Goal: Task Accomplishment & Management: Complete application form

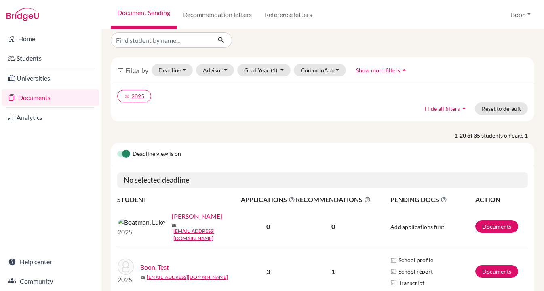
scroll to position [7, 0]
click at [125, 98] on icon "clear" at bounding box center [127, 96] width 6 height 6
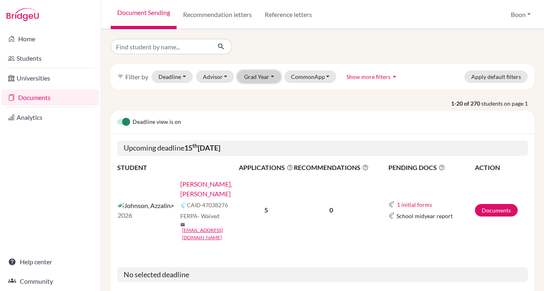
click at [263, 76] on button "Grad Year" at bounding box center [259, 76] width 44 height 13
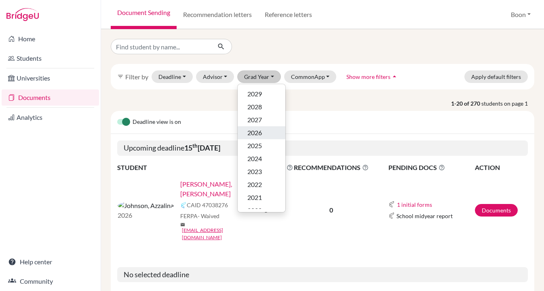
click at [263, 130] on div "2026" at bounding box center [262, 133] width 28 height 10
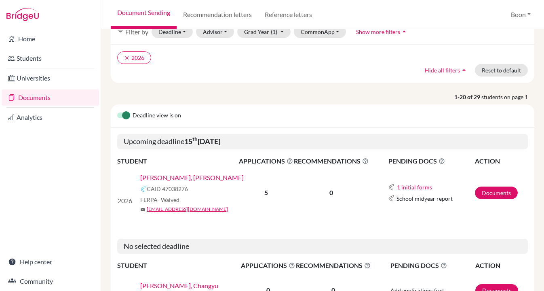
scroll to position [43, 0]
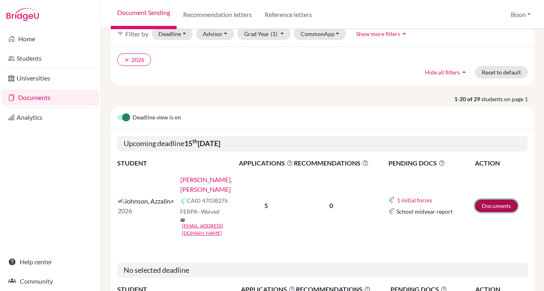
click at [503, 199] on link "Documents" at bounding box center [496, 205] width 43 height 13
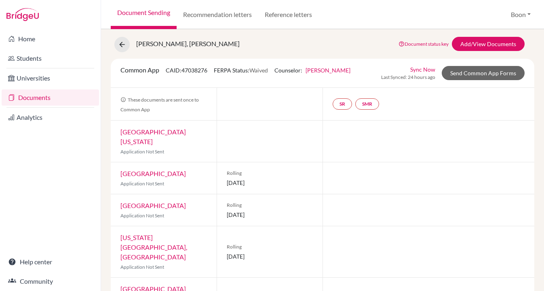
scroll to position [49, 0]
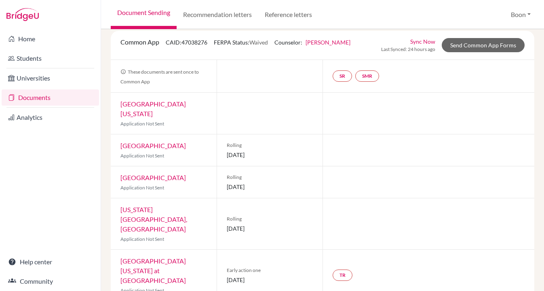
click at [339, 151] on div at bounding box center [429, 150] width 212 height 32
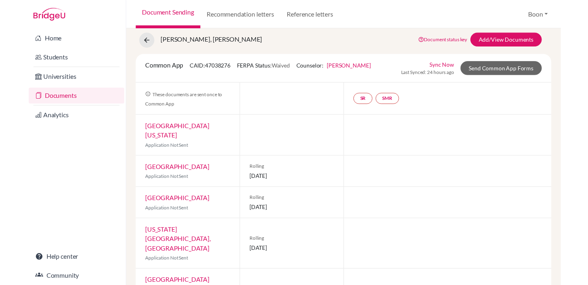
scroll to position [18, 0]
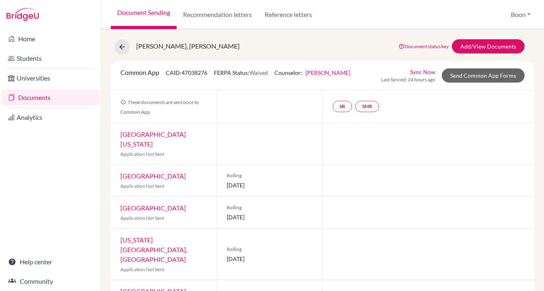
click at [362, 44] on div "[PERSON_NAME], [PERSON_NAME] Document status key TR Requirement. Document not u…" at bounding box center [323, 46] width 436 height 15
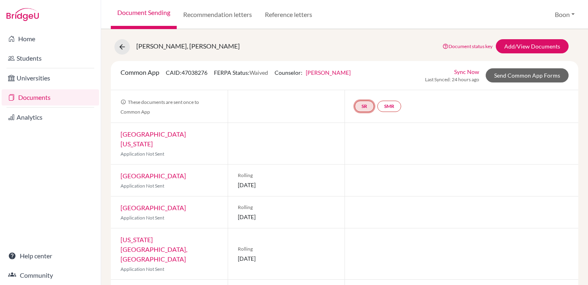
click at [364, 108] on link "SR" at bounding box center [364, 106] width 19 height 11
click at [369, 83] on link "School report" at bounding box center [364, 81] width 34 height 7
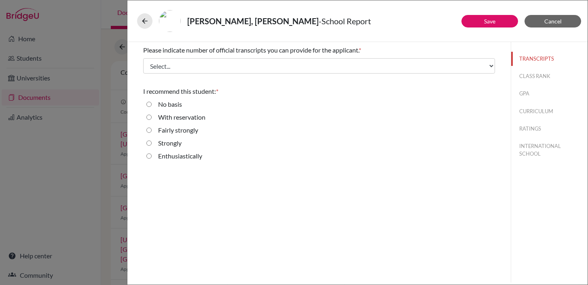
click at [148, 155] on input "Enthusiastically" at bounding box center [148, 156] width 5 height 10
radio input "true"
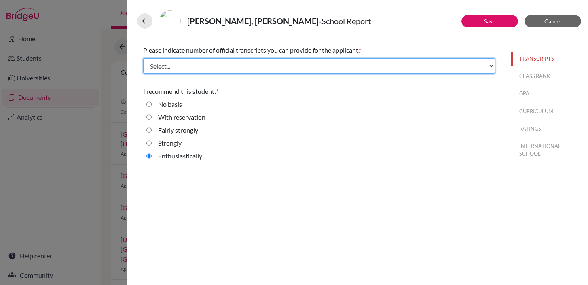
click at [441, 63] on select "Select... 1 2 3 4" at bounding box center [319, 65] width 352 height 15
select select "3"
click at [143, 58] on select "Select... 1 2 3 4" at bounding box center [319, 65] width 352 height 15
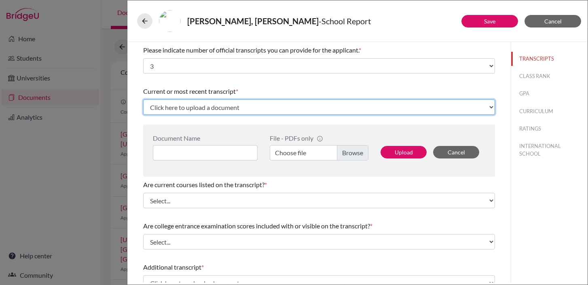
click at [178, 108] on select "Click here to upload a document Upload New File" at bounding box center [319, 107] width 352 height 15
select select "Upload New File"
click at [143, 100] on select "Click here to upload a document Upload New File" at bounding box center [319, 107] width 352 height 15
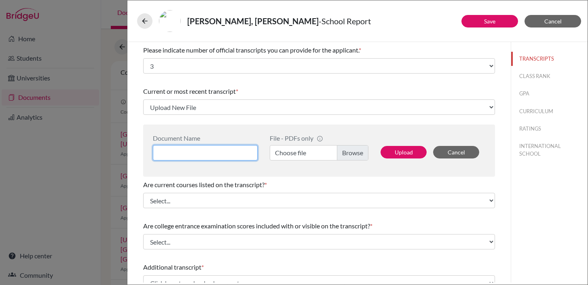
click at [184, 151] on input at bounding box center [205, 152] width 105 height 15
type input "Grade 10-11 International School of [GEOGRAPHIC_DATA]"
click at [350, 153] on label "Choose file" at bounding box center [319, 152] width 99 height 15
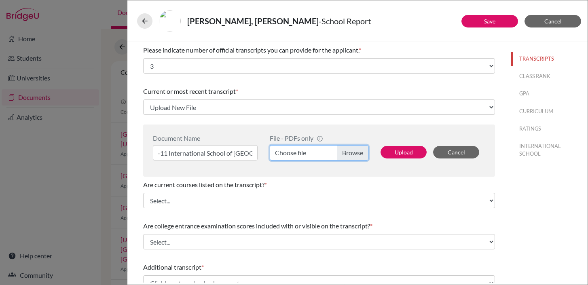
click at [350, 153] on input "Choose file" at bounding box center [319, 152] width 99 height 15
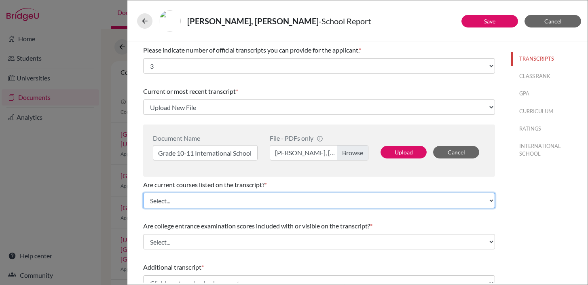
click at [452, 203] on select "Select... Yes No" at bounding box center [319, 200] width 352 height 15
select select "1"
click at [143, 193] on select "Select... Yes No" at bounding box center [319, 200] width 352 height 15
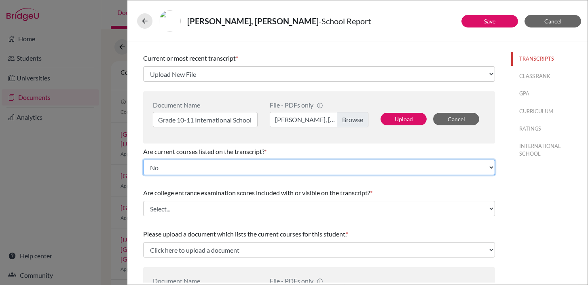
scroll to position [45, 0]
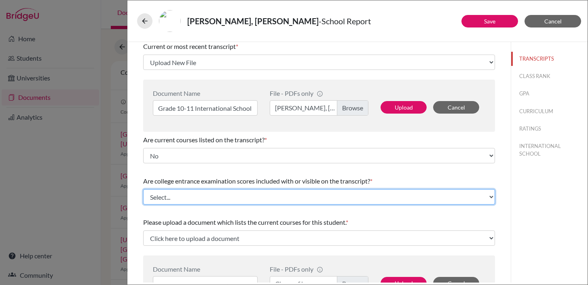
click at [406, 197] on select "Select... Yes No" at bounding box center [319, 196] width 352 height 15
select select "1"
click at [143, 189] on select "Select... Yes No" at bounding box center [319, 196] width 352 height 15
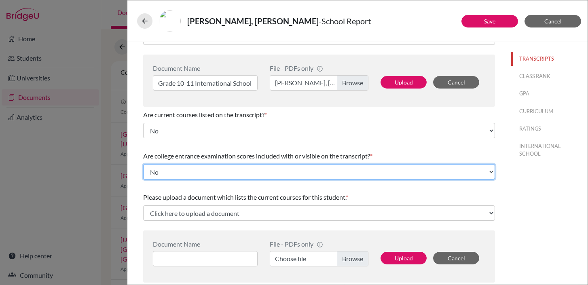
scroll to position [72, 0]
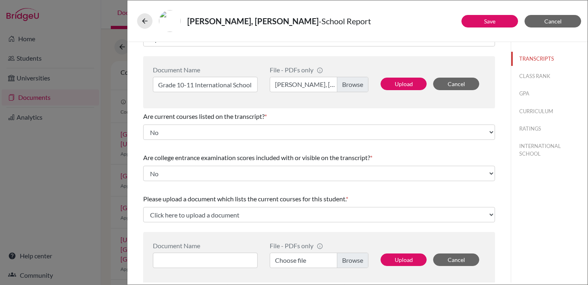
scroll to position [68, 0]
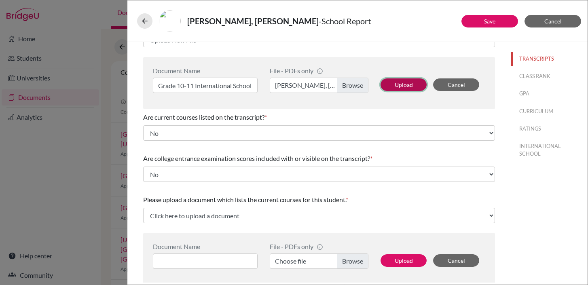
click at [401, 86] on button "Upload" at bounding box center [404, 84] width 46 height 13
select select "667075"
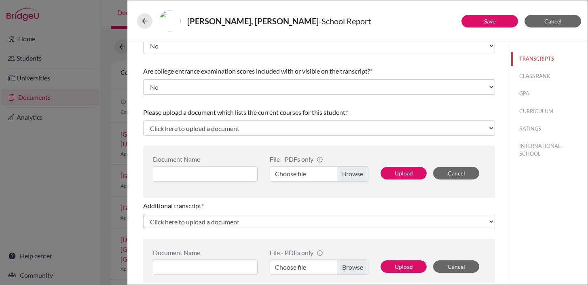
scroll to position [115, 0]
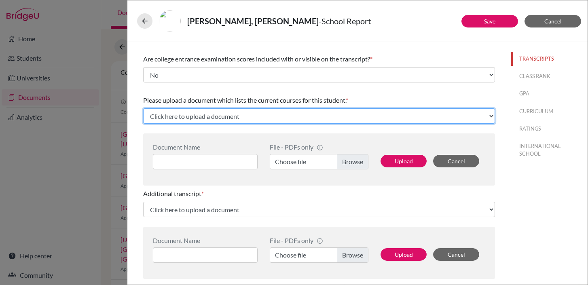
click at [386, 113] on select "Click here to upload a document Upload New File" at bounding box center [319, 115] width 352 height 15
select select "Upload New File"
click at [143, 108] on select "Click here to upload a document Upload New File" at bounding box center [319, 115] width 352 height 15
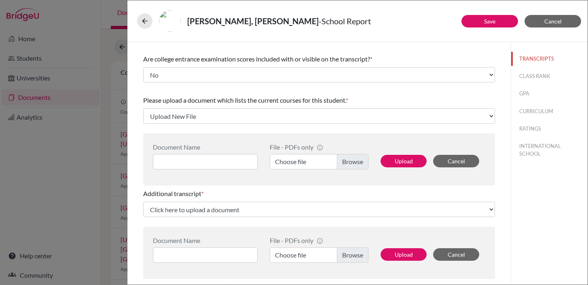
click at [134, 135] on div "Please indicate number of official transcripts you can provide for the applican…" at bounding box center [318, 241] width 371 height 629
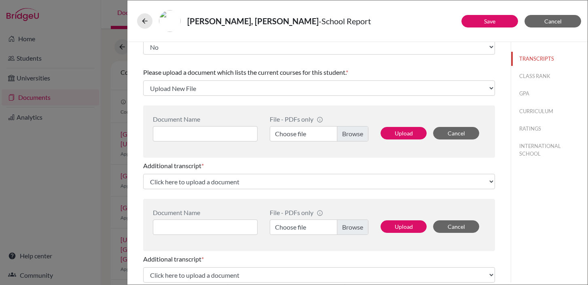
scroll to position [144, 0]
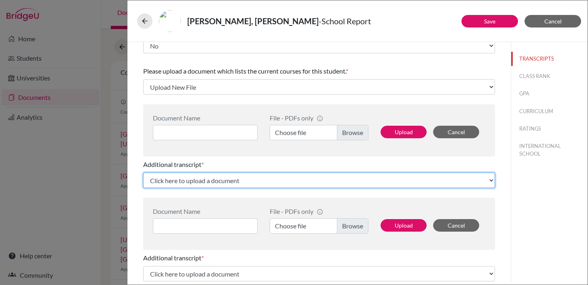
click at [269, 184] on select "Click here to upload a document Upload New File" at bounding box center [319, 180] width 352 height 15
select select "Upload New File"
click at [143, 173] on select "Click here to upload a document Upload New File" at bounding box center [319, 180] width 352 height 15
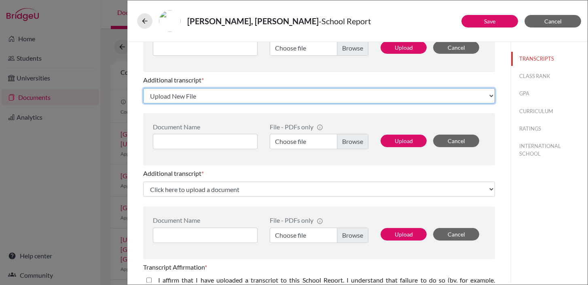
scroll to position [220, 0]
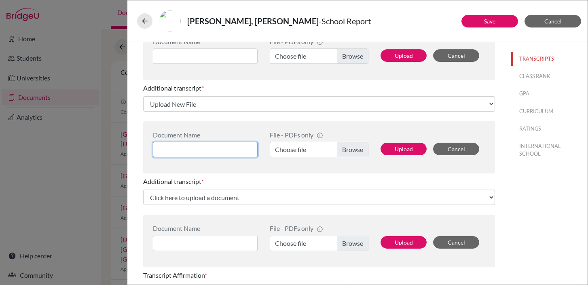
click at [177, 149] on input at bounding box center [205, 149] width 105 height 15
click at [254, 148] on input "Grade 9/Form 3 UWC Waterford Ka" at bounding box center [205, 149] width 105 height 15
click at [241, 149] on input "Grade 9/Form 3 UWC Waterford Ka" at bounding box center [205, 149] width 105 height 15
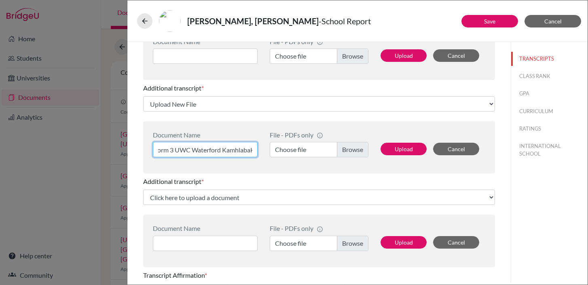
type input "Grade 9/Form 3 UWC Waterford KamhlabaKa"
click at [352, 149] on label "Choose file" at bounding box center [319, 149] width 99 height 15
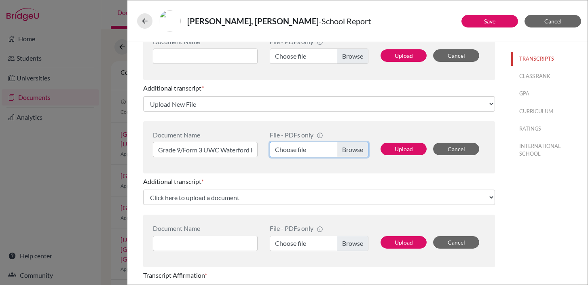
click at [352, 149] on input "Choose file" at bounding box center [319, 149] width 99 height 15
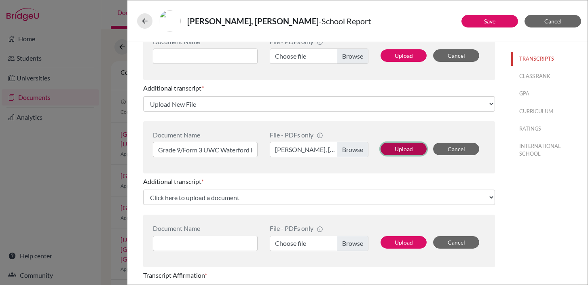
click at [411, 148] on button "Upload" at bounding box center [404, 149] width 46 height 13
select select "667080"
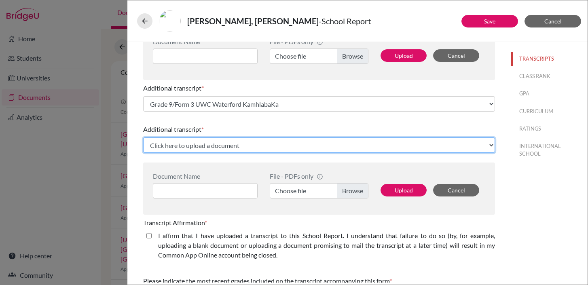
click at [218, 146] on select "Click here to upload a document Upload New File" at bounding box center [319, 145] width 352 height 15
select select "Upload New File"
click at [143, 138] on select "Click here to upload a document Upload New File" at bounding box center [319, 145] width 352 height 15
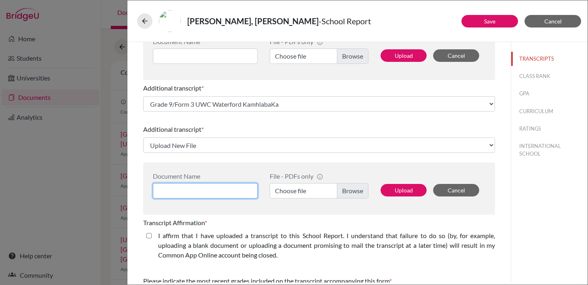
click at [175, 191] on input at bounding box center [205, 190] width 105 height 15
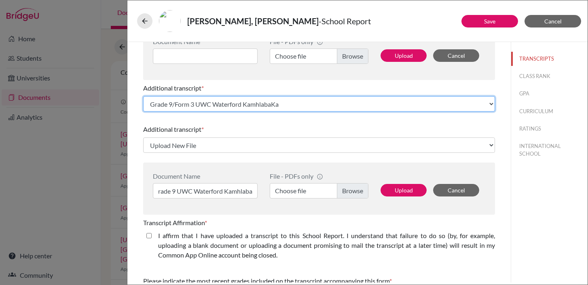
click at [298, 105] on select "Select existing document or upload a new one Grade 9/Form 3 UWC Waterford Kamhl…" at bounding box center [319, 103] width 352 height 15
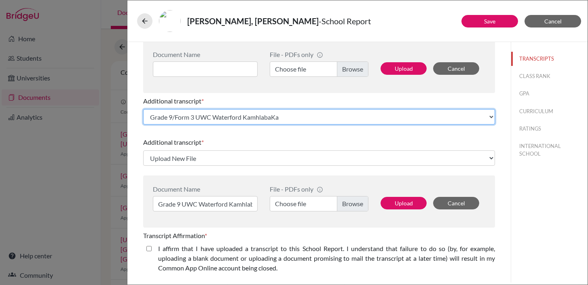
scroll to position [211, 0]
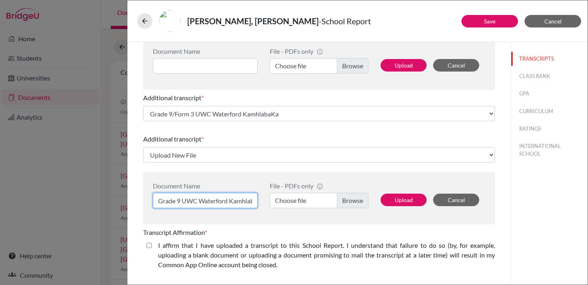
click at [237, 198] on input "Grade 9 UWC Waterford Kamhlaba" at bounding box center [205, 200] width 105 height 15
click at [180, 200] on input "Grade 9 UWC Waterford Kamhlaba" at bounding box center [205, 200] width 105 height 15
type input "Grade 9 ([DATE]-[DATE]) UWC Waterford Kamhlaba"
click at [351, 199] on label "Choose file" at bounding box center [319, 200] width 99 height 15
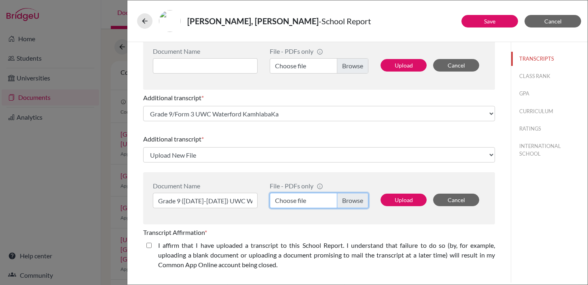
click at [351, 199] on input "Choose file" at bounding box center [319, 200] width 99 height 15
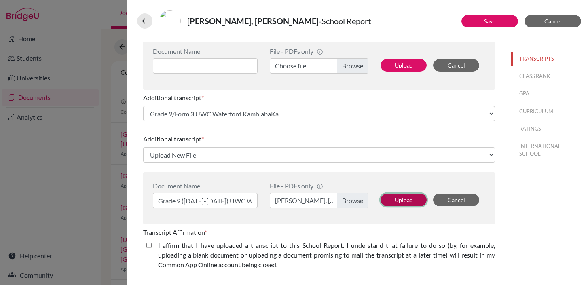
click at [406, 199] on button "Upload" at bounding box center [404, 200] width 46 height 13
select select "667083"
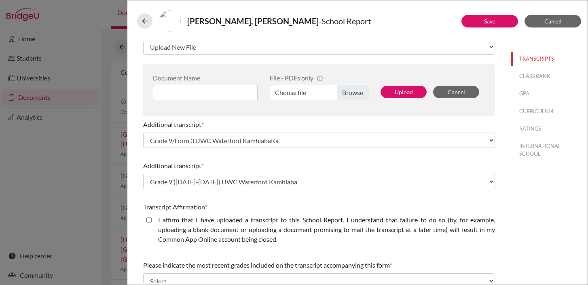
scroll to position [187, 0]
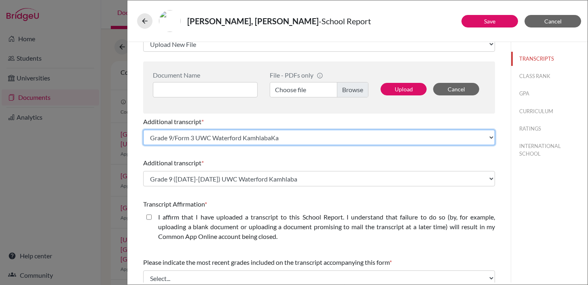
click at [364, 141] on select "Select existing document or upload a new one Grade 9/Form 3 UWC Waterford Kamhl…" at bounding box center [319, 137] width 352 height 15
select select "Upload New File"
click at [143, 130] on select "Select existing document or upload a new one Grade 9/Form 3 UWC Waterford Kamhl…" at bounding box center [319, 137] width 352 height 15
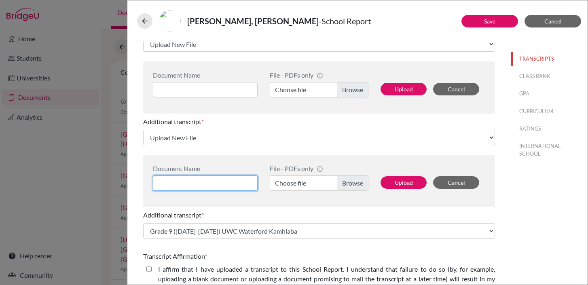
click at [182, 184] on input at bounding box center [205, 183] width 105 height 15
type input "Grade 9/Form 3 UWC Waterford Kamhlaba"
click at [348, 183] on label "Choose file" at bounding box center [319, 183] width 99 height 15
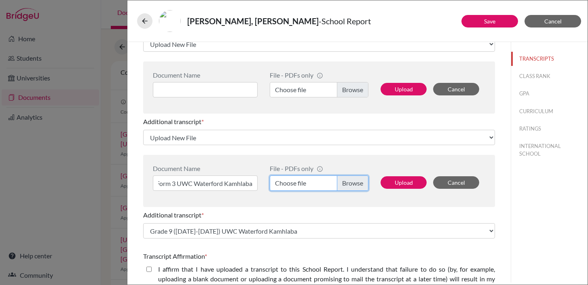
click at [348, 183] on input "Choose file" at bounding box center [319, 183] width 99 height 15
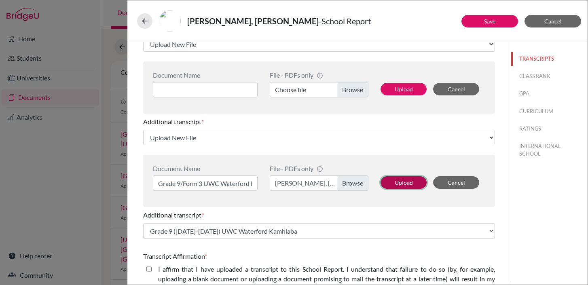
click at [409, 183] on button "Upload" at bounding box center [404, 182] width 46 height 13
select select "1337"
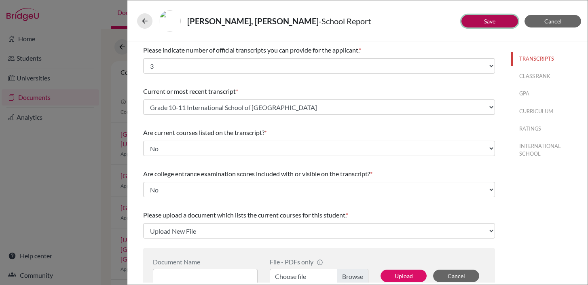
click at [495, 21] on link "Save" at bounding box center [489, 21] width 11 height 7
